Goal: Task Accomplishment & Management: Use online tool/utility

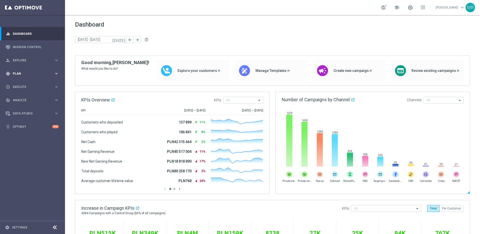
click at [20, 74] on span "Plan" at bounding box center [33, 73] width 41 height 3
click at [26, 84] on link "Target Groups" at bounding box center [32, 84] width 39 height 4
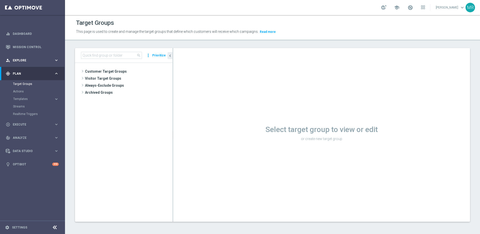
click at [40, 61] on span "Explore" at bounding box center [33, 60] width 41 height 3
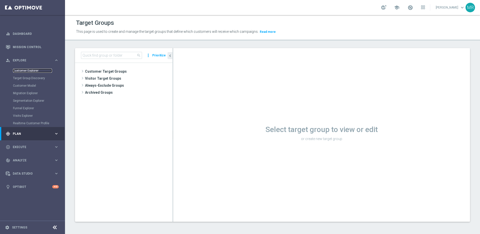
click at [33, 70] on link "Customer Explorer" at bounding box center [32, 71] width 39 height 4
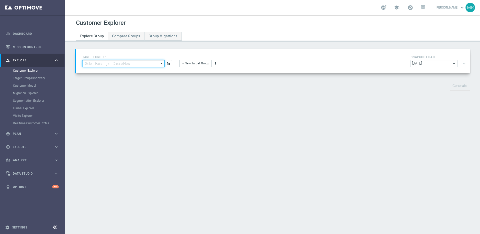
click at [130, 65] on input at bounding box center [123, 63] width 82 height 7
paste input "A_PREM-PEXTRA_AUTO_CASHDROP_WELCOME_PW_MRKT_WEEKLY"
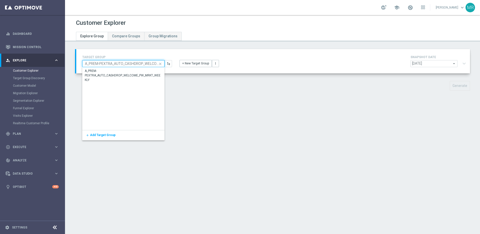
scroll to position [0, 33]
type input "A_PREM-PEXTRA_AUTO_CASHDROP_WELCOME_PW_MRKT_WEEKLY"
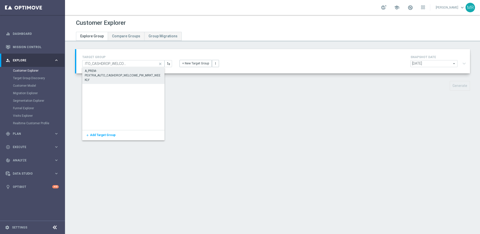
scroll to position [0, 0]
click at [123, 78] on div "A_PREM-PEXTRA_AUTO_CASHDROP_WELCOME_PW_MRKT_WEEKLY" at bounding box center [123, 76] width 77 height 14
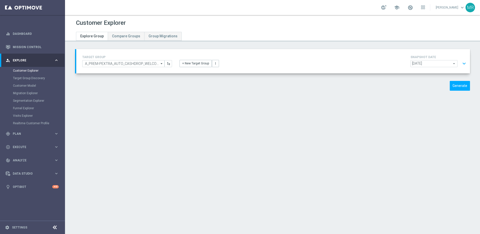
click at [462, 63] on button "expand_more" at bounding box center [464, 64] width 7 height 10
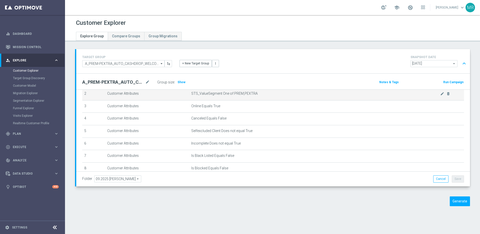
scroll to position [100, 0]
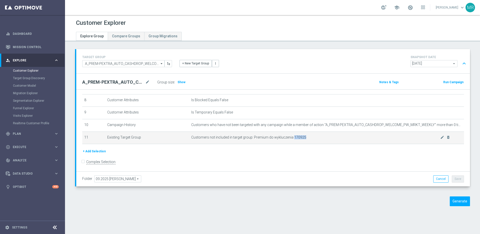
drag, startPoint x: 313, startPoint y: 137, endPoint x: 292, endPoint y: 139, distance: 20.8
click at [292, 139] on span "Customers not included in target group: Premium do wykluczenia 170925" at bounding box center [315, 137] width 249 height 4
copy span "170925"
click at [320, 137] on span "Customers not included in target group: Premium do wykluczenia 170925" at bounding box center [315, 137] width 249 height 4
drag, startPoint x: 312, startPoint y: 138, endPoint x: 292, endPoint y: 137, distance: 20.0
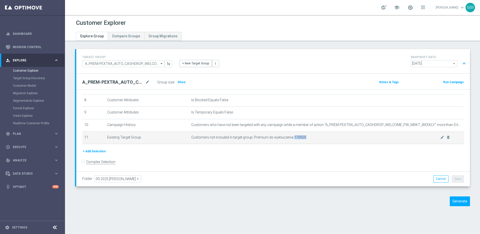
click at [292, 137] on span "Customers not included in target group: Premium do wykluczenia 170925" at bounding box center [315, 137] width 249 height 4
click at [441, 136] on icon "mode_edit" at bounding box center [442, 137] width 4 height 4
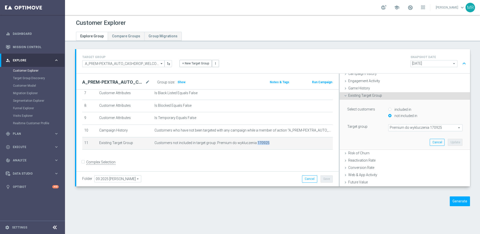
scroll to position [42, 0]
click at [433, 143] on button "Cancel" at bounding box center [437, 141] width 15 height 7
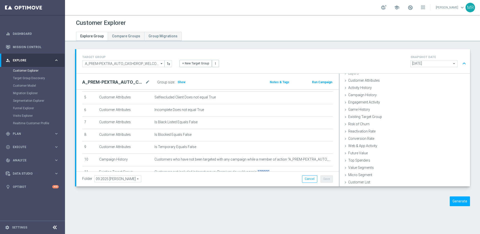
scroll to position [65, 0]
click at [183, 83] on span "Show" at bounding box center [182, 82] width 8 height 4
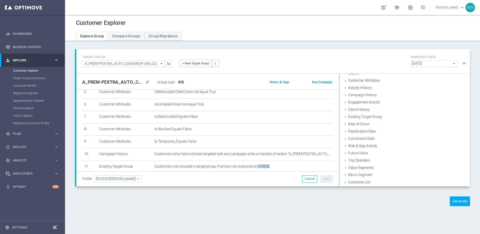
scroll to position [94, 0]
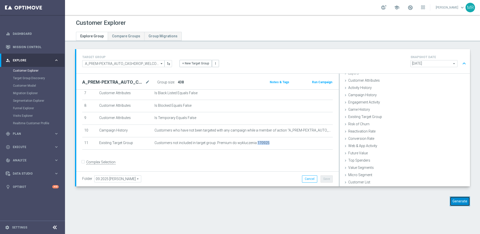
click at [459, 199] on button "Generate" at bounding box center [460, 201] width 20 height 10
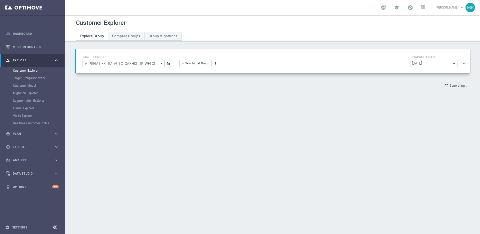
click at [462, 64] on button "expand_more" at bounding box center [464, 64] width 7 height 10
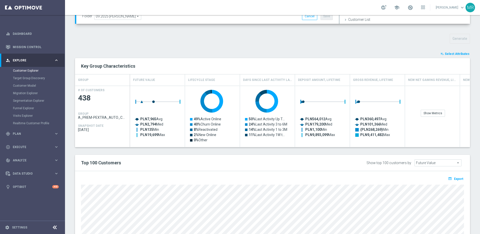
scroll to position [234, 0]
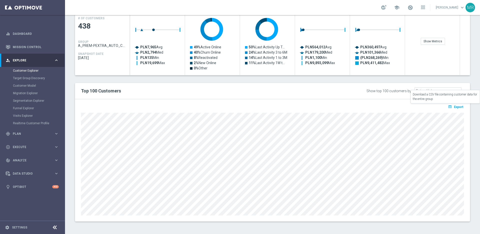
click at [458, 106] on span "Export" at bounding box center [458, 107] width 9 height 4
click at [426, 104] on div "open_in_browser Export Loading" at bounding box center [272, 160] width 395 height 122
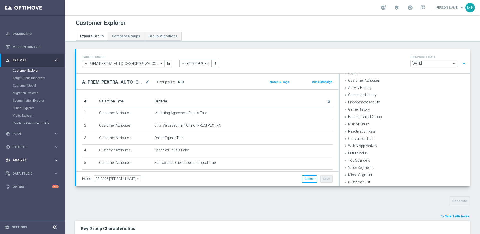
scroll to position [0, 0]
drag, startPoint x: 100, startPoint y: 126, endPoint x: 97, endPoint y: 126, distance: 3.8
click at [100, 126] on td "Customer Attributes" at bounding box center [124, 125] width 55 height 13
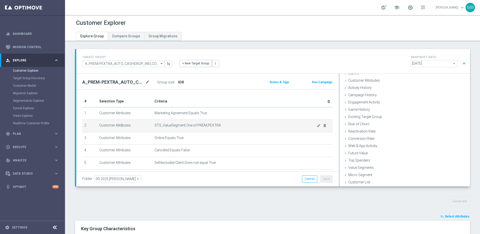
drag, startPoint x: 97, startPoint y: 126, endPoint x: 217, endPoint y: 127, distance: 120.5
click at [217, 127] on tr "2 Customer Attributes STS_ValueSegment One of PREM,PEXTRA mode_edit delete_fore…" at bounding box center [207, 126] width 251 height 13
drag, startPoint x: 251, startPoint y: 127, endPoint x: 230, endPoint y: 125, distance: 21.3
click at [250, 127] on span "STS_ValueSegment One of PREM,PEXTRA" at bounding box center [236, 125] width 162 height 4
drag, startPoint x: 230, startPoint y: 125, endPoint x: 97, endPoint y: 127, distance: 132.8
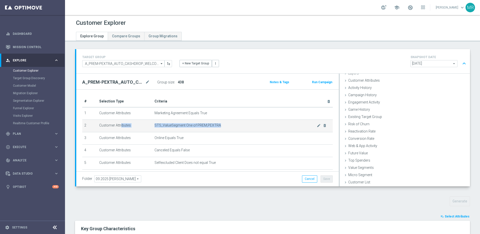
click at [97, 127] on tr "2 Customer Attributes STS_ValueSegment One of PREM,PEXTRA mode_edit delete_fore…" at bounding box center [207, 126] width 251 height 13
copy tr "Customer Attributes STS_ValueSegment One of PREM,PEXTRA"
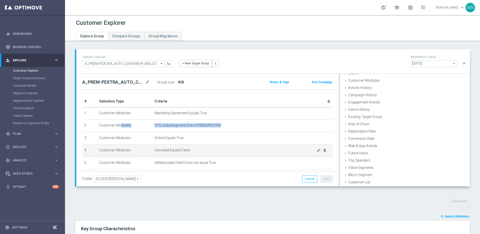
scroll to position [94, 0]
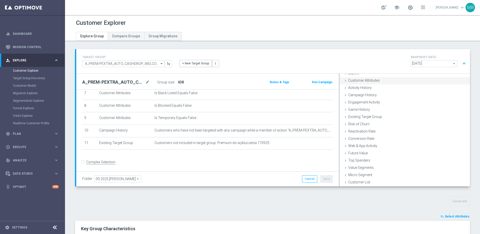
click at [366, 80] on span "Customer Attributes" at bounding box center [364, 80] width 32 height 4
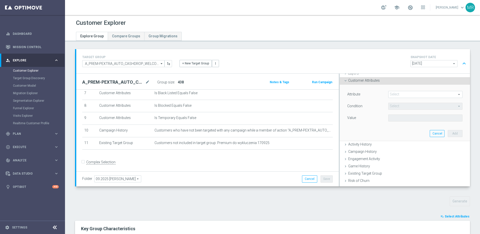
click at [407, 96] on span at bounding box center [426, 94] width 74 height 7
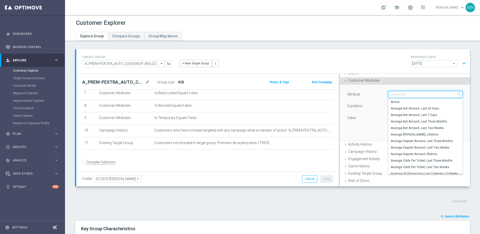
click at [408, 95] on input "search" at bounding box center [425, 94] width 74 height 7
type input "days since last"
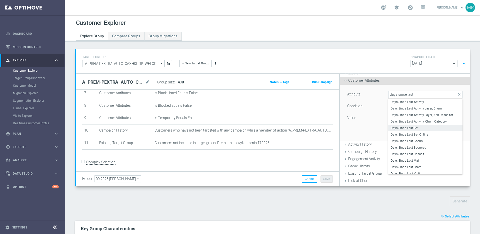
click at [411, 127] on span "Days Since Last Bet" at bounding box center [425, 128] width 69 height 4
type input "Days Since Last Bet"
type input "="
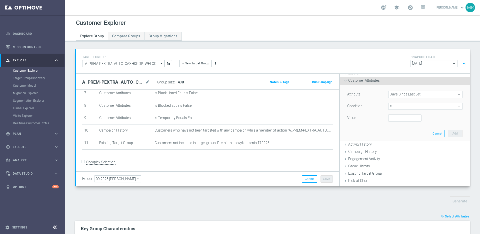
click at [415, 95] on span "Days Since Last Bet" at bounding box center [426, 94] width 74 height 7
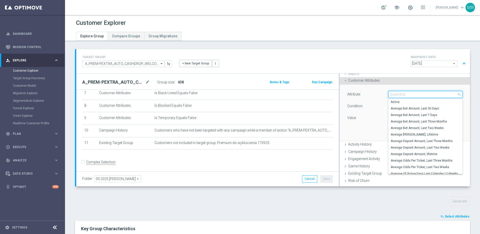
click at [413, 93] on input "search" at bounding box center [425, 94] width 74 height 7
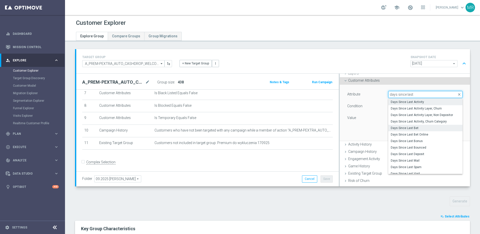
type input "days since last"
click at [415, 99] on label "Days Since Last Activity" at bounding box center [425, 102] width 74 height 7
type input "Days Since Last Activity"
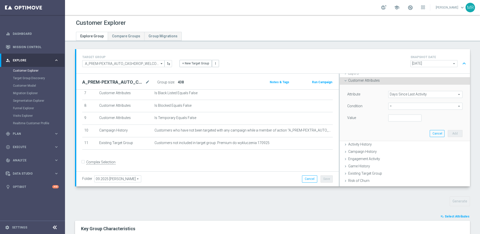
click at [404, 107] on span "=" at bounding box center [426, 106] width 74 height 7
click at [407, 119] on span "<=" at bounding box center [425, 120] width 69 height 4
type input "<="
click at [406, 121] on div "Value" at bounding box center [405, 118] width 123 height 8
type input "30"
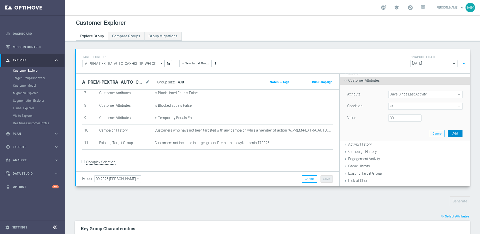
click at [455, 133] on button "Add" at bounding box center [455, 133] width 15 height 7
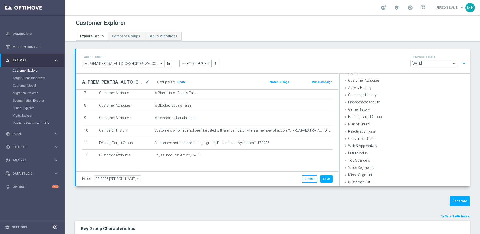
click at [182, 79] on h3 "Show" at bounding box center [181, 82] width 9 height 6
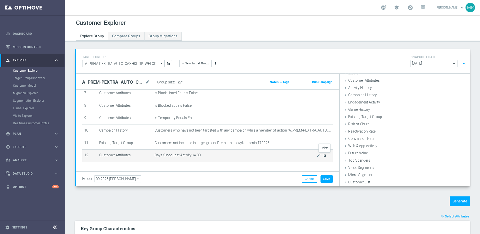
click at [324, 155] on icon "delete_forever" at bounding box center [325, 155] width 4 height 4
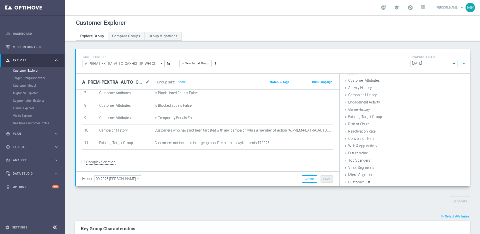
scroll to position [21, 0]
